Goal: Task Accomplishment & Management: Use online tool/utility

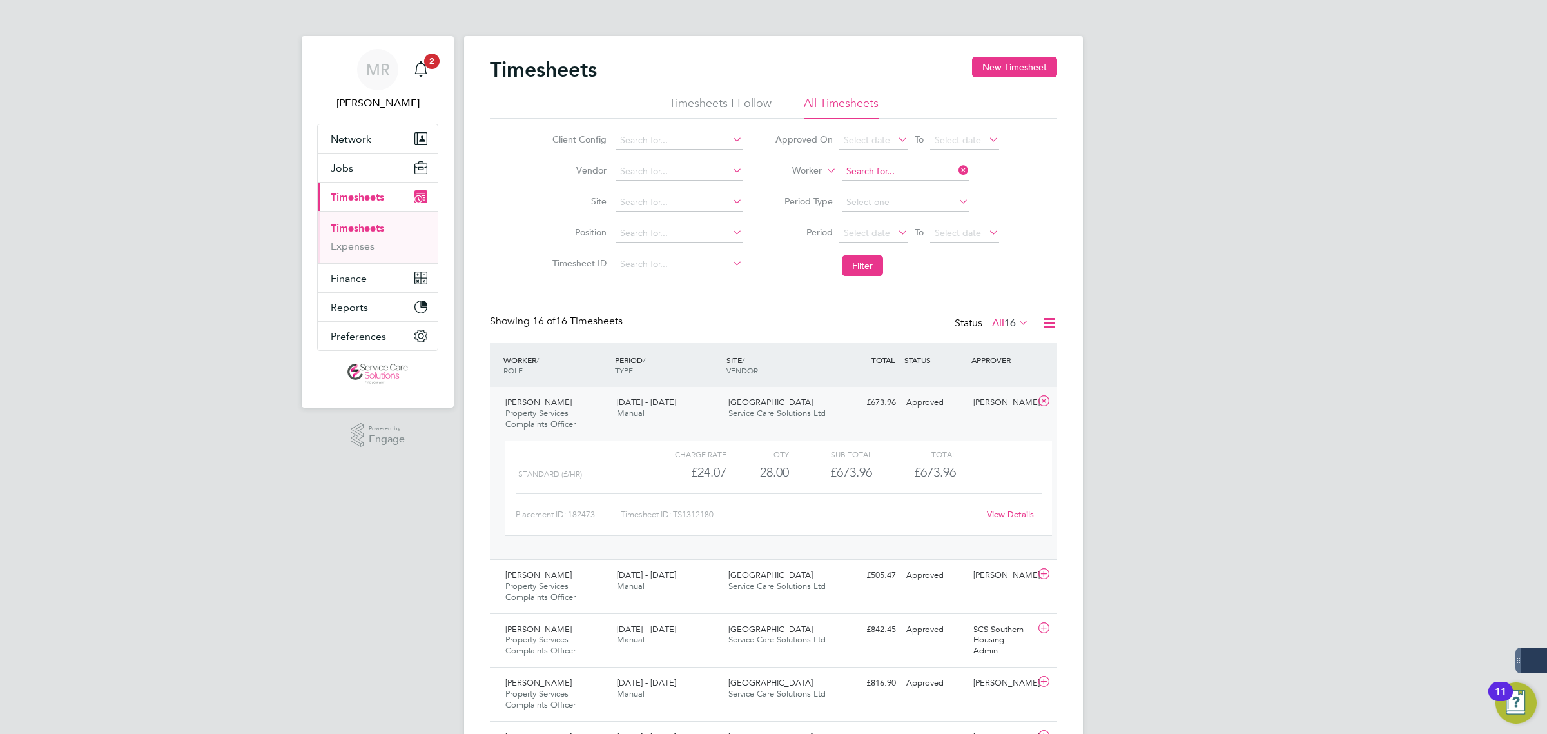
click at [908, 164] on input at bounding box center [905, 171] width 127 height 18
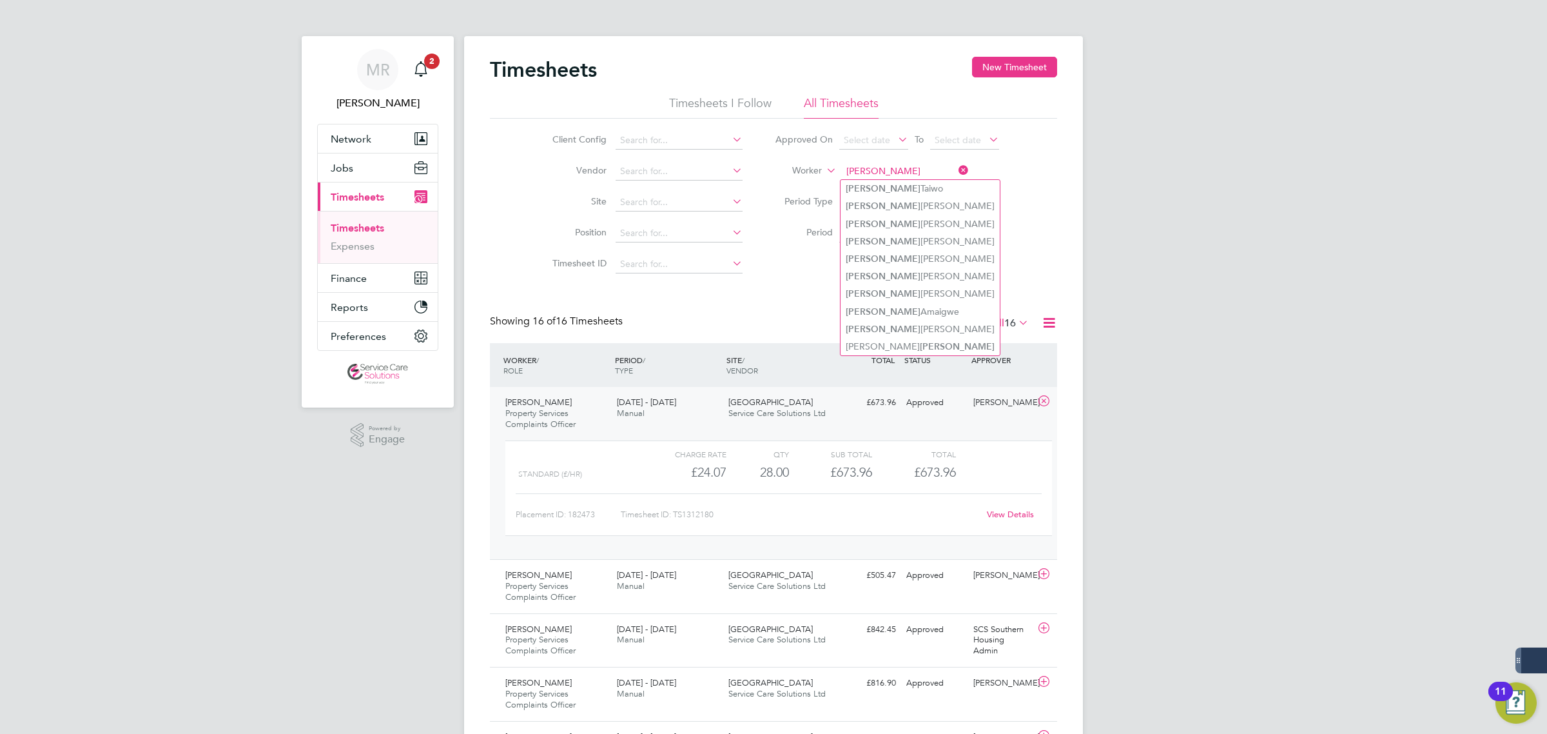
type input "[PERSON_NAME]"
click at [821, 161] on li "Worker [PERSON_NAME]" at bounding box center [887, 171] width 257 height 31
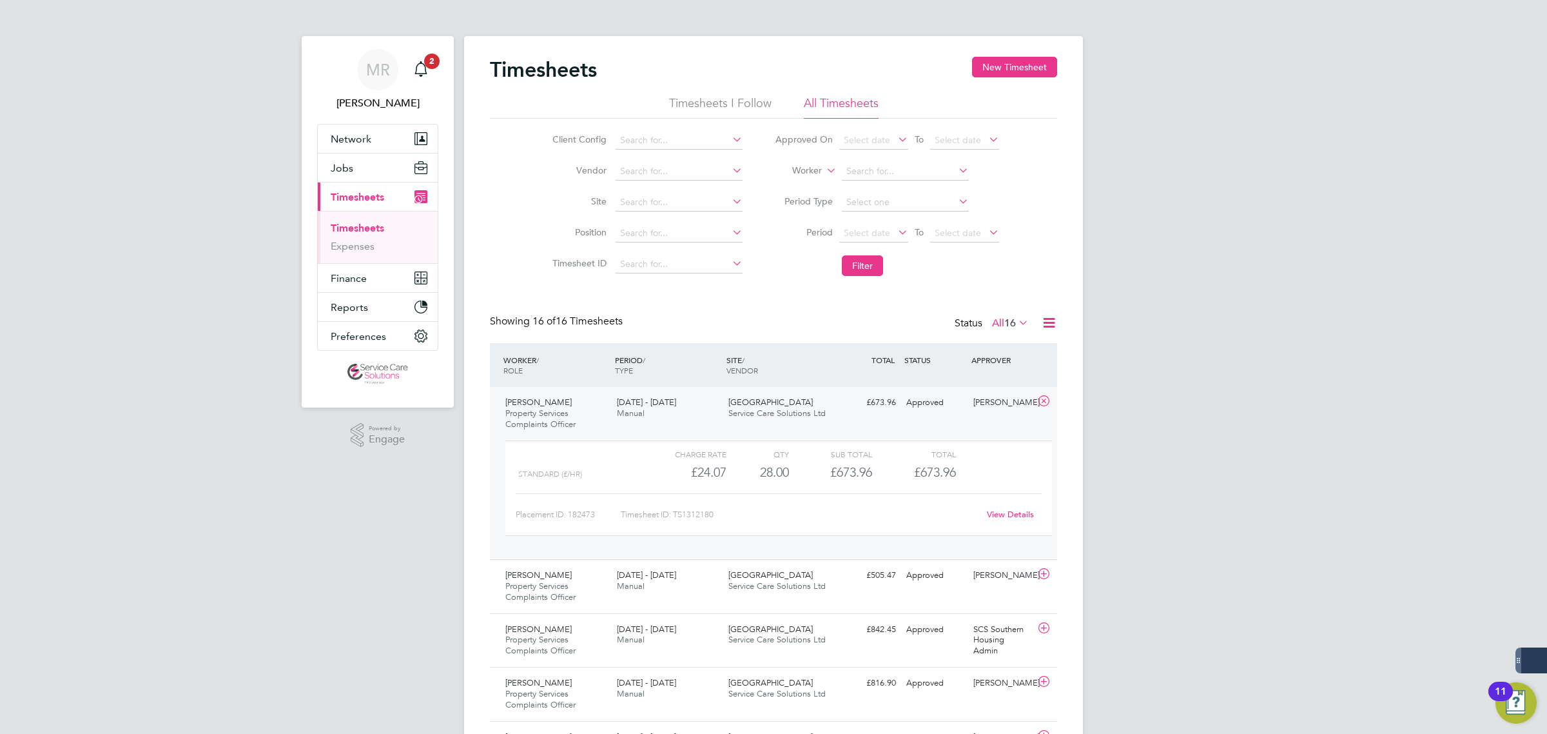
click at [814, 171] on label "Worker" at bounding box center [793, 170] width 58 height 13
click at [782, 206] on li "Approver" at bounding box center [790, 202] width 64 height 17
click at [886, 168] on input at bounding box center [905, 171] width 127 height 18
click at [920, 189] on li "[PERSON_NAME] Con niffe" at bounding box center [905, 188] width 128 height 17
type input "[PERSON_NAME]"
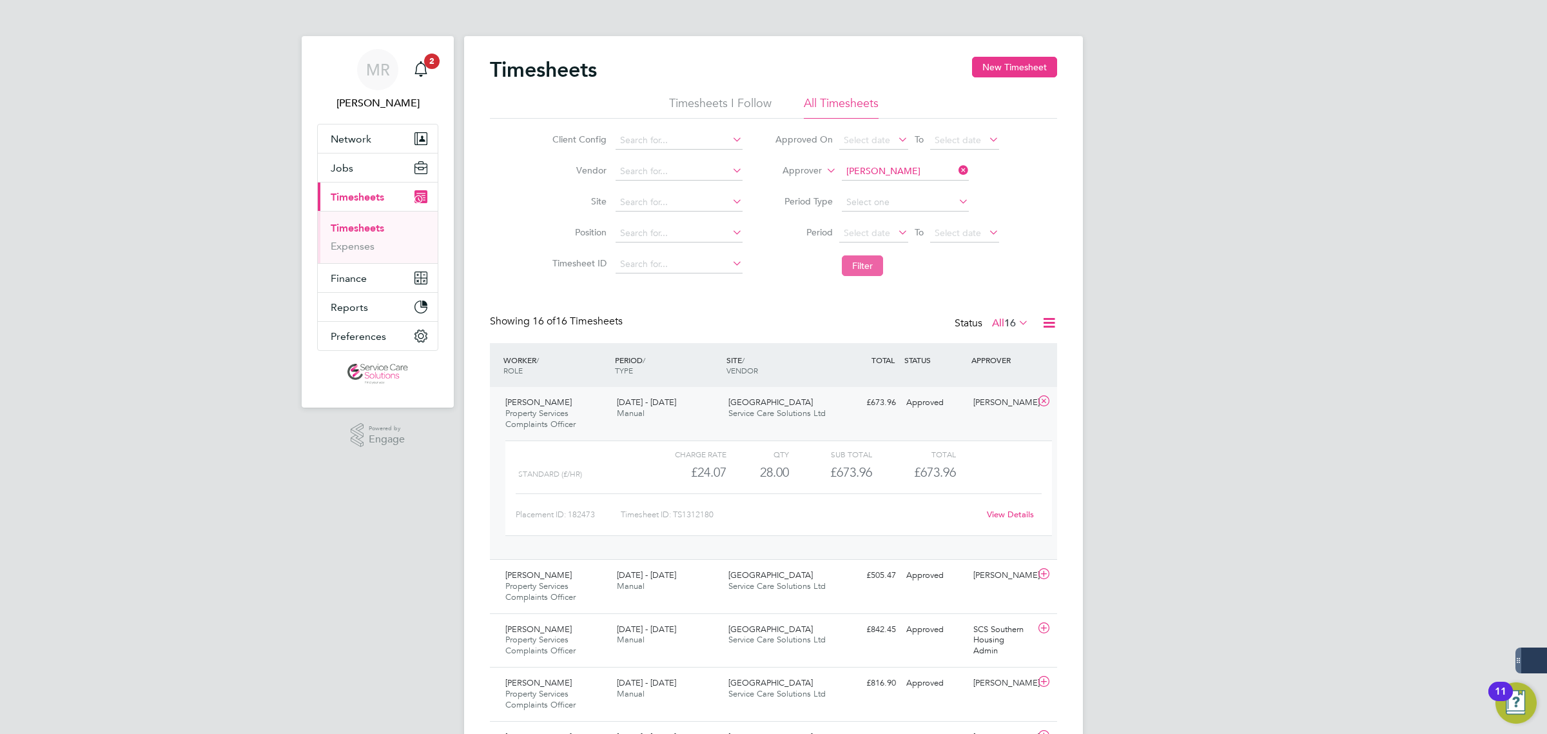
click at [870, 268] on button "Filter" at bounding box center [862, 265] width 41 height 21
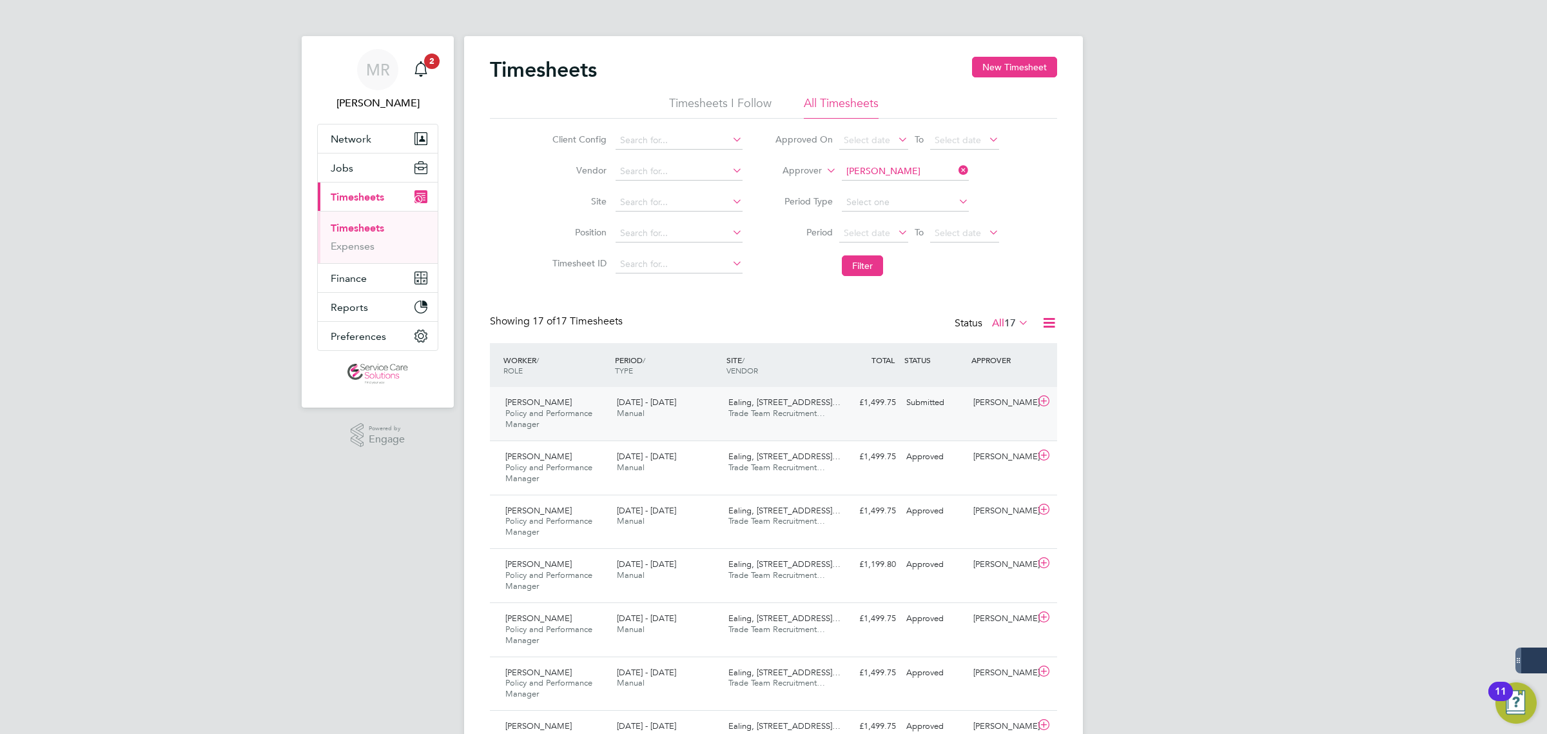
click at [865, 419] on div "[PERSON_NAME] Policy and Performance Manager [DATE] - [DATE] [DATE] - [DATE] Ma…" at bounding box center [773, 413] width 567 height 53
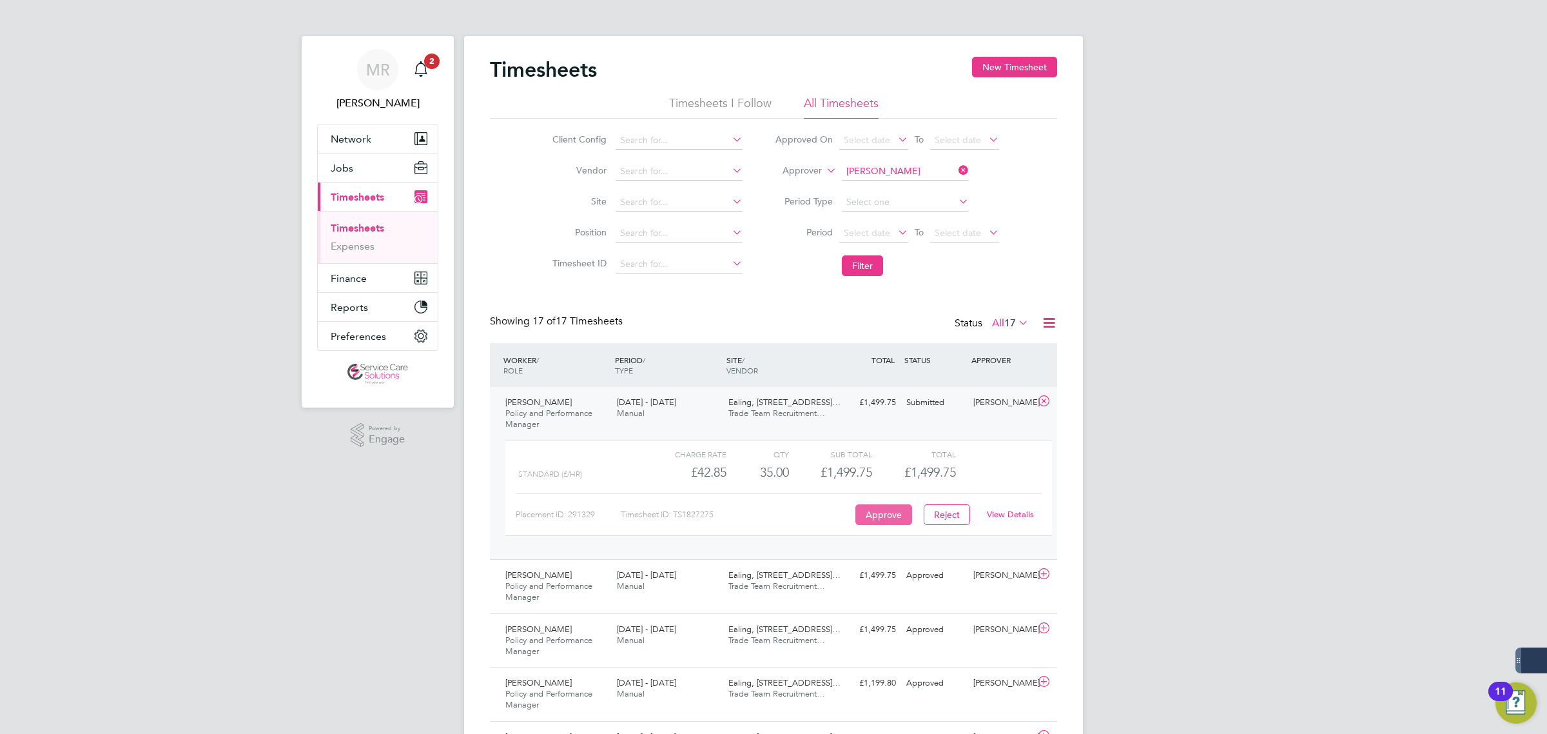
click at [887, 517] on button "Approve" at bounding box center [883, 514] width 57 height 21
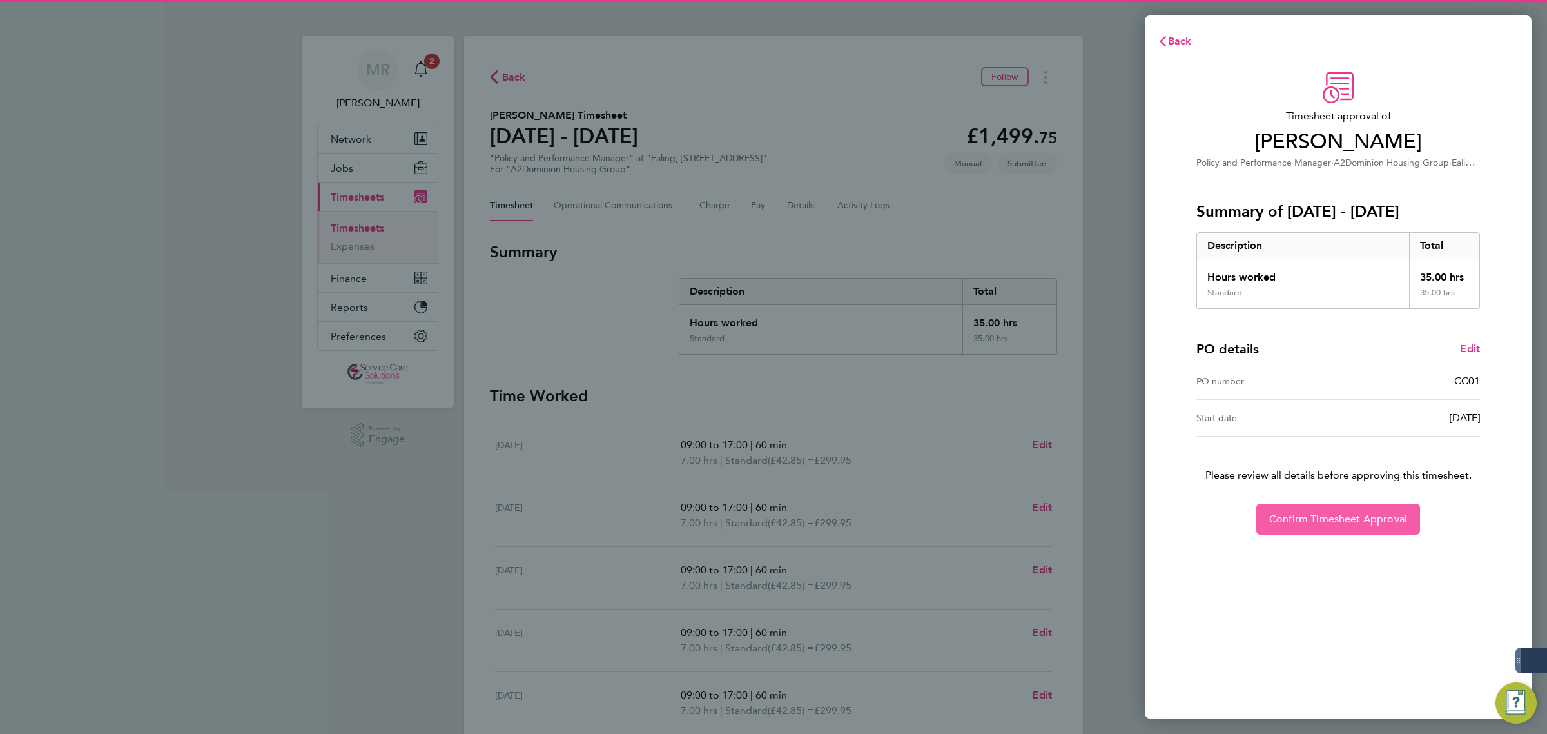
click at [1312, 520] on span "Confirm Timesheet Approval" at bounding box center [1338, 518] width 138 height 13
